Goal: Obtain resource: Download file/media

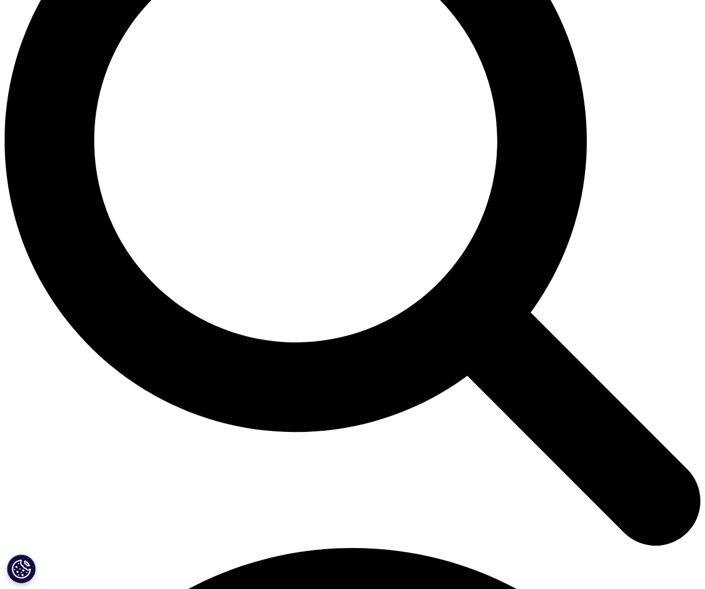
scroll to position [519, 0]
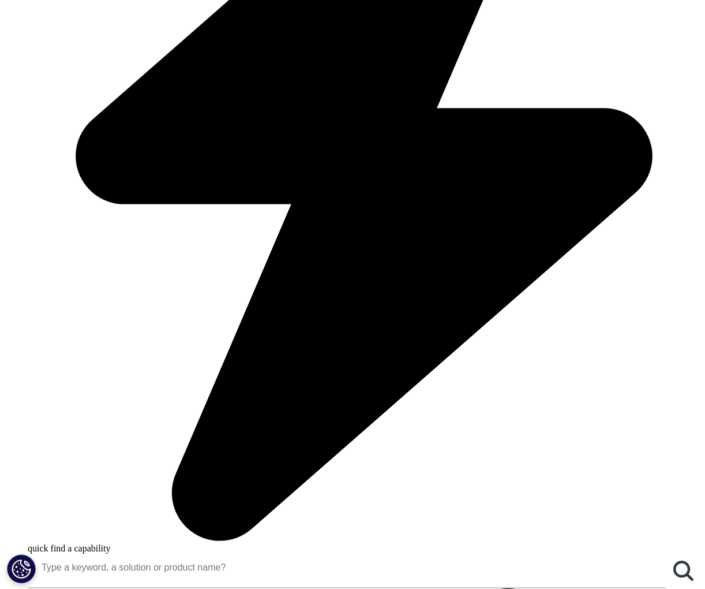
type input "[PERSON_NAME]"
type input "i"
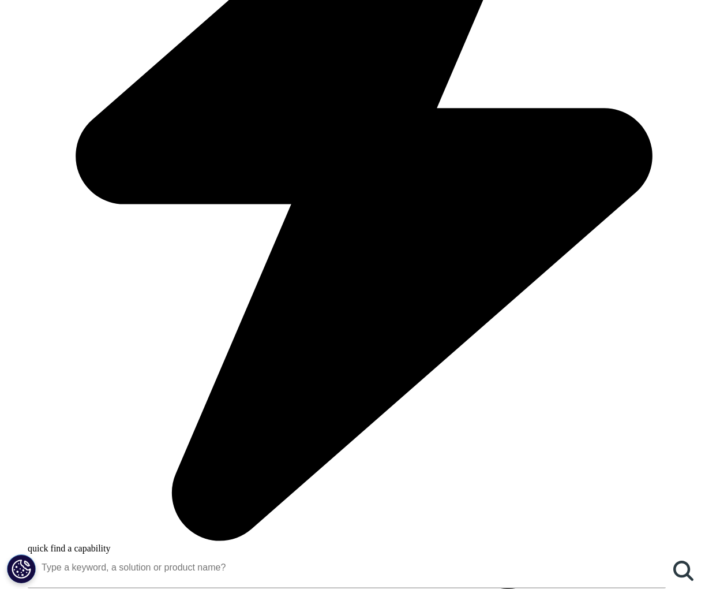
scroll to position [0, 19]
type input "[PERSON_NAME][EMAIL_ADDRESS][PERSON_NAME][DOMAIN_NAME]"
type input "Associate"
type input "N"
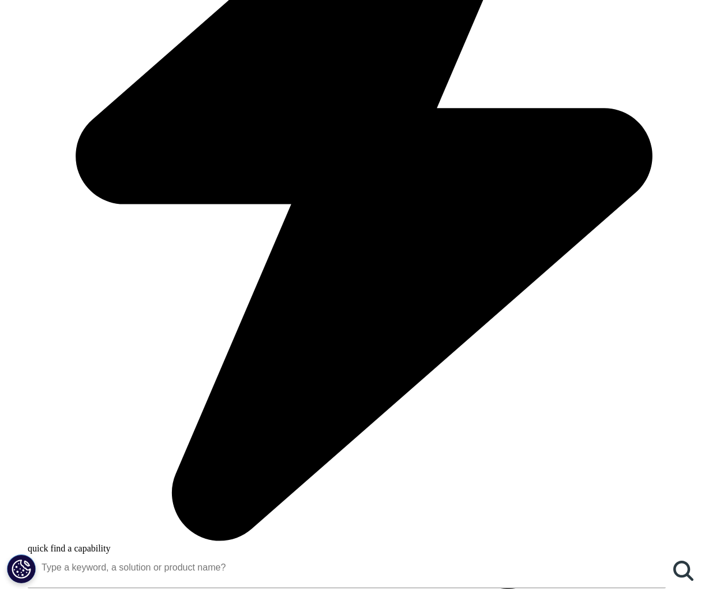
type input "ABC"
select select "Iceland"
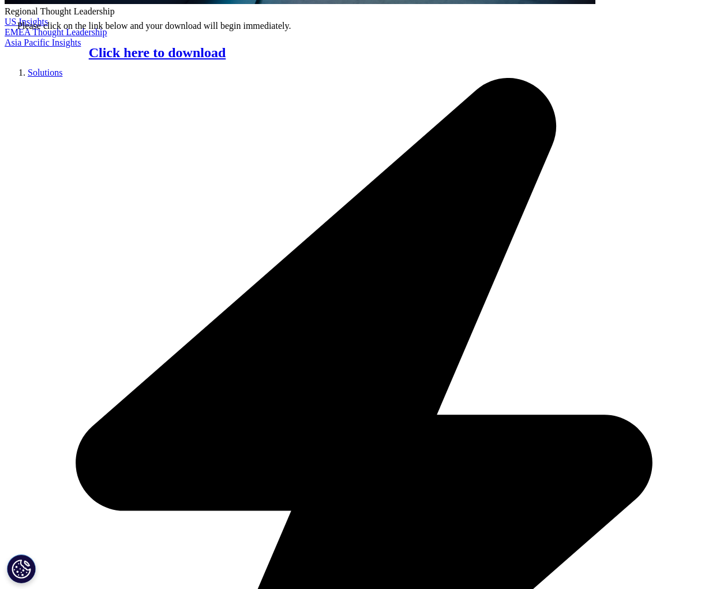
scroll to position [6, 6]
click at [134, 60] on link "Click here to download" at bounding box center [157, 52] width 137 height 15
